Goal: Information Seeking & Learning: Learn about a topic

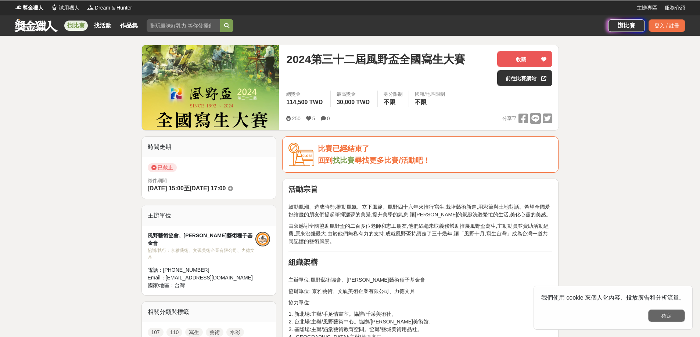
click at [661, 317] on button "確定" at bounding box center [666, 316] width 37 height 12
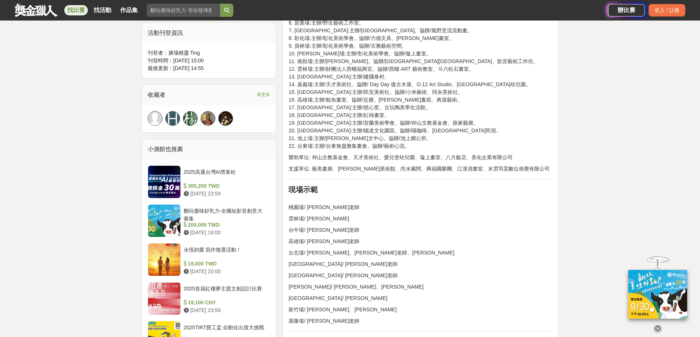
scroll to position [331, 0]
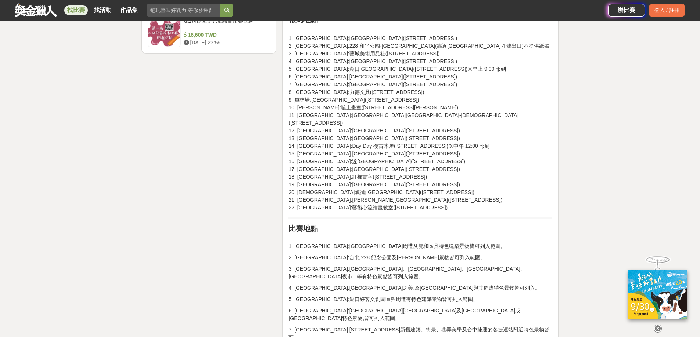
scroll to position [1102, 0]
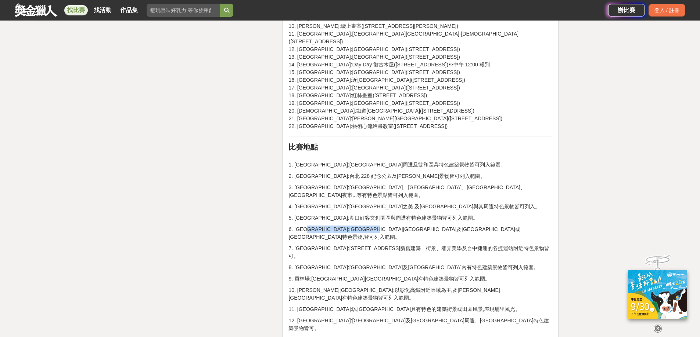
drag, startPoint x: 313, startPoint y: 214, endPoint x: 429, endPoint y: 210, distance: 115.7
click at [429, 226] on p "6. [GEOGRAPHIC_DATA]:[GEOGRAPHIC_DATA][GEOGRAPHIC_DATA]及[GEOGRAPHIC_DATA]或[GEOG…" at bounding box center [420, 233] width 264 height 15
click at [344, 226] on p "6. [GEOGRAPHIC_DATA]:[GEOGRAPHIC_DATA][GEOGRAPHIC_DATA]及[GEOGRAPHIC_DATA]或[GEOG…" at bounding box center [420, 233] width 264 height 15
drag, startPoint x: 337, startPoint y: 214, endPoint x: 428, endPoint y: 210, distance: 91.2
click at [428, 226] on p "6. [GEOGRAPHIC_DATA]:[GEOGRAPHIC_DATA][GEOGRAPHIC_DATA]及[GEOGRAPHIC_DATA]或[GEOG…" at bounding box center [420, 233] width 264 height 15
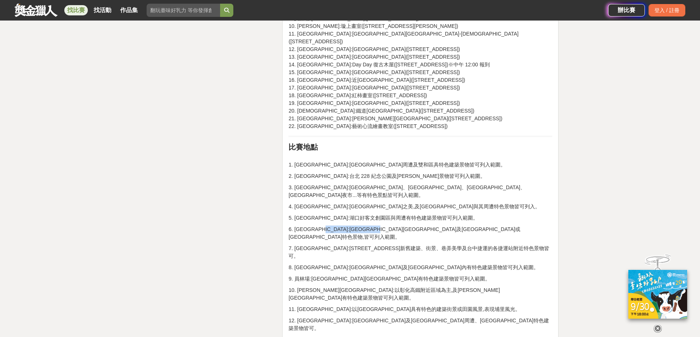
copy p "竹南車站及中山路老街或竹南鎮特色景物"
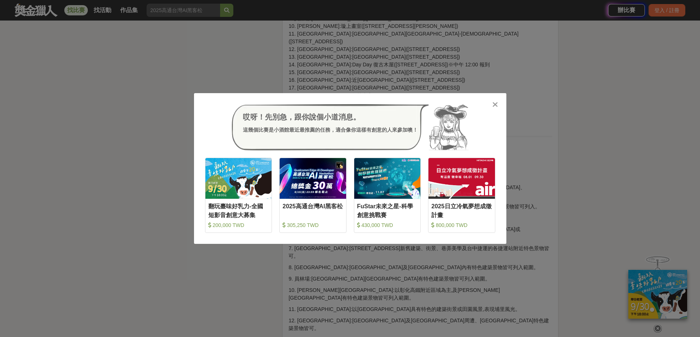
click at [497, 107] on icon at bounding box center [495, 104] width 6 height 7
